Goal: Book appointment/travel/reservation

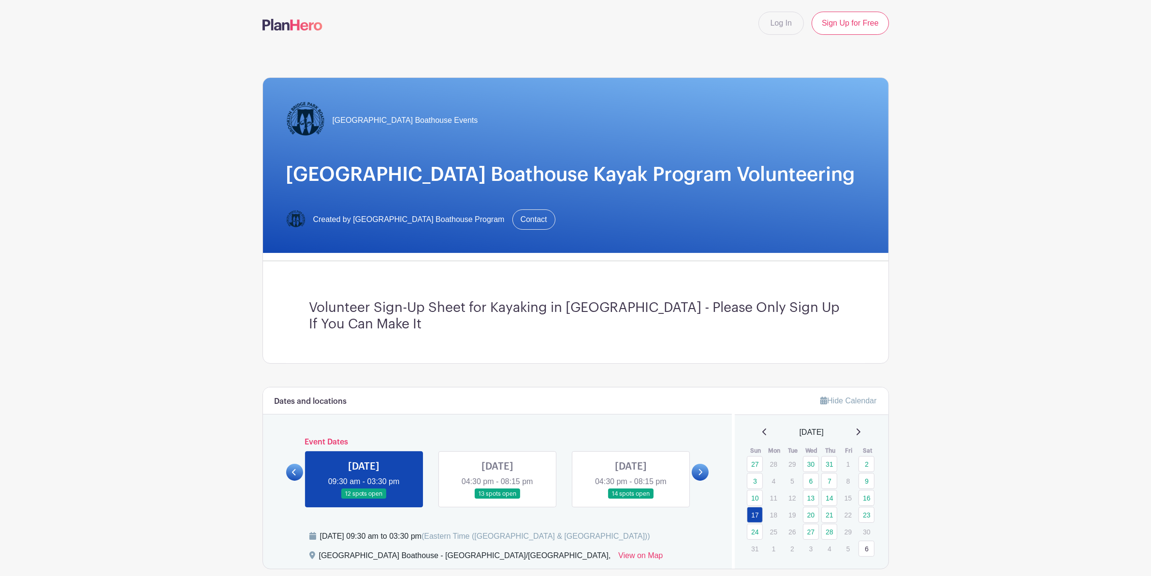
click at [497, 499] on link at bounding box center [497, 499] width 0 height 0
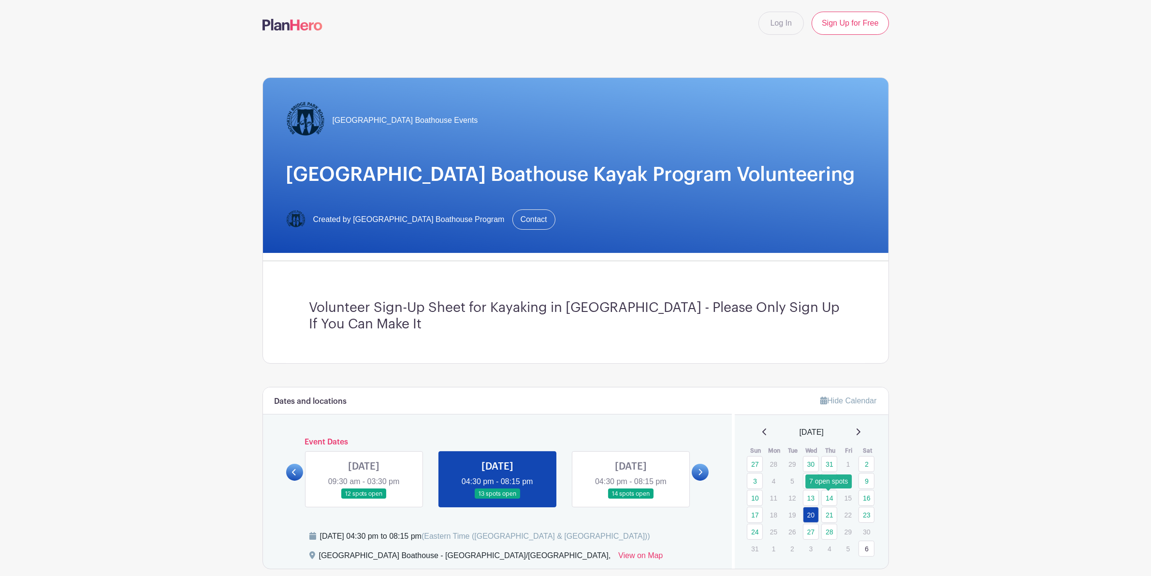
click at [833, 503] on link "14" at bounding box center [829, 498] width 16 height 16
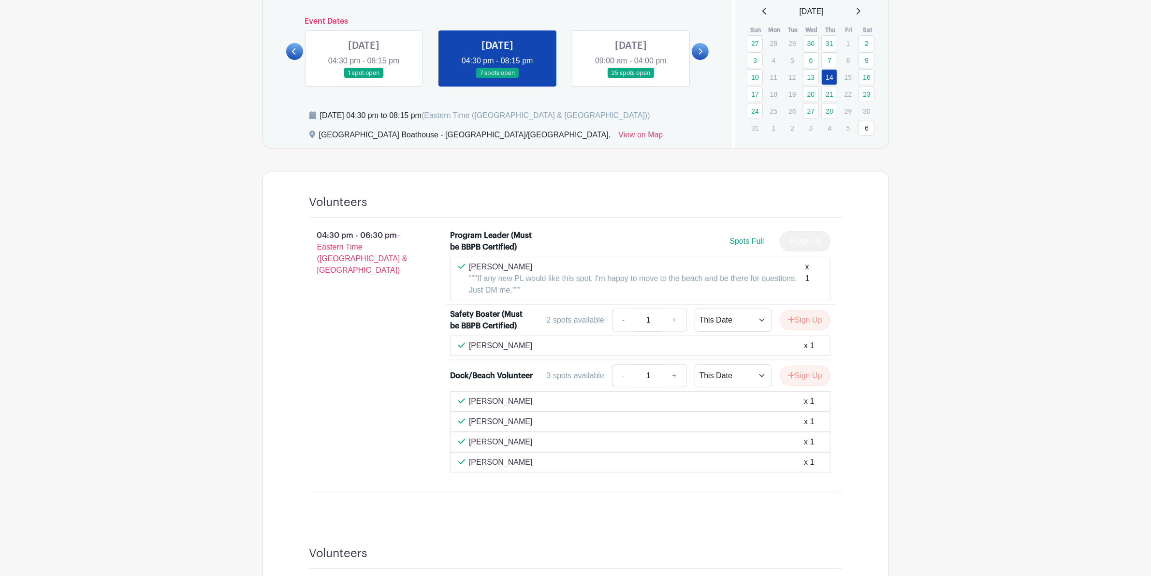
scroll to position [544, 0]
